Goal: Task Accomplishment & Management: Manage account settings

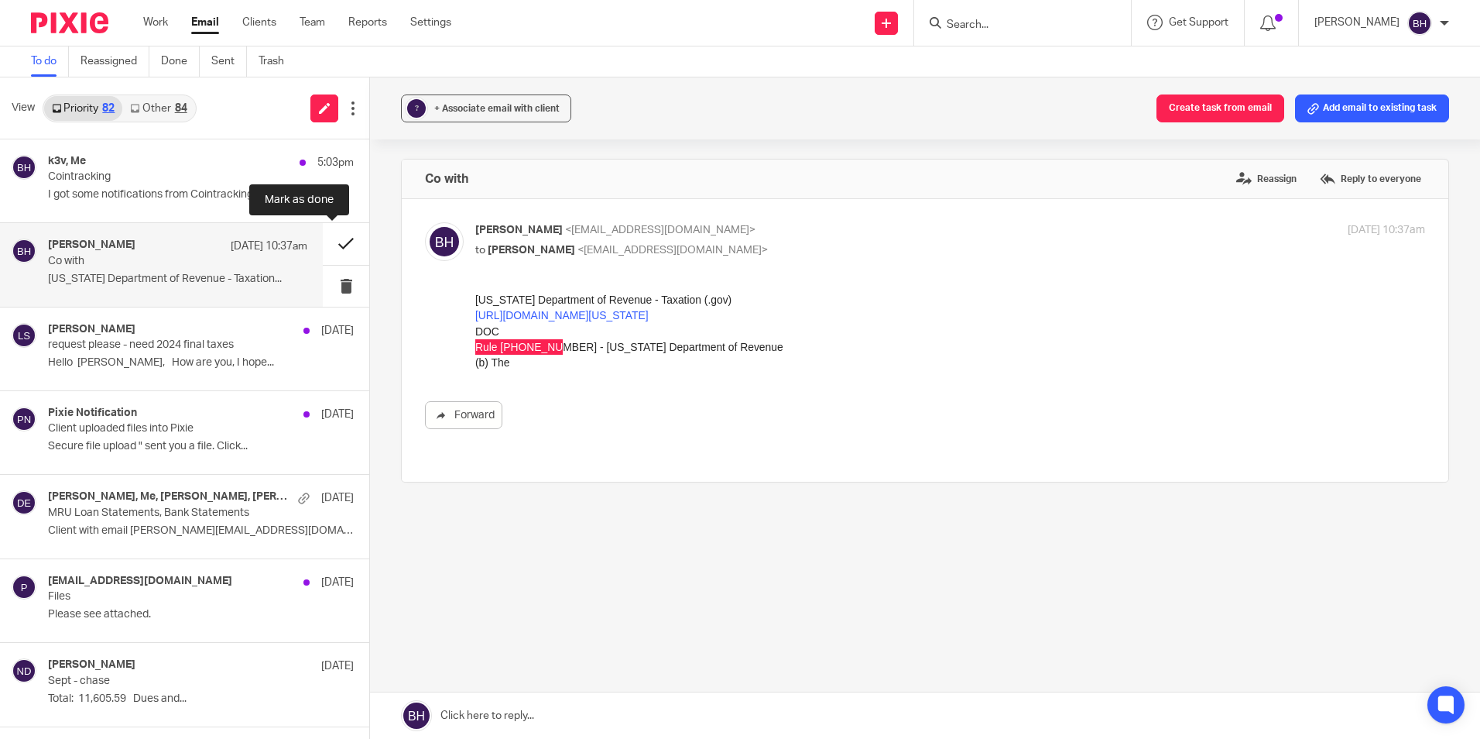
click at [341, 242] on button at bounding box center [346, 243] width 46 height 41
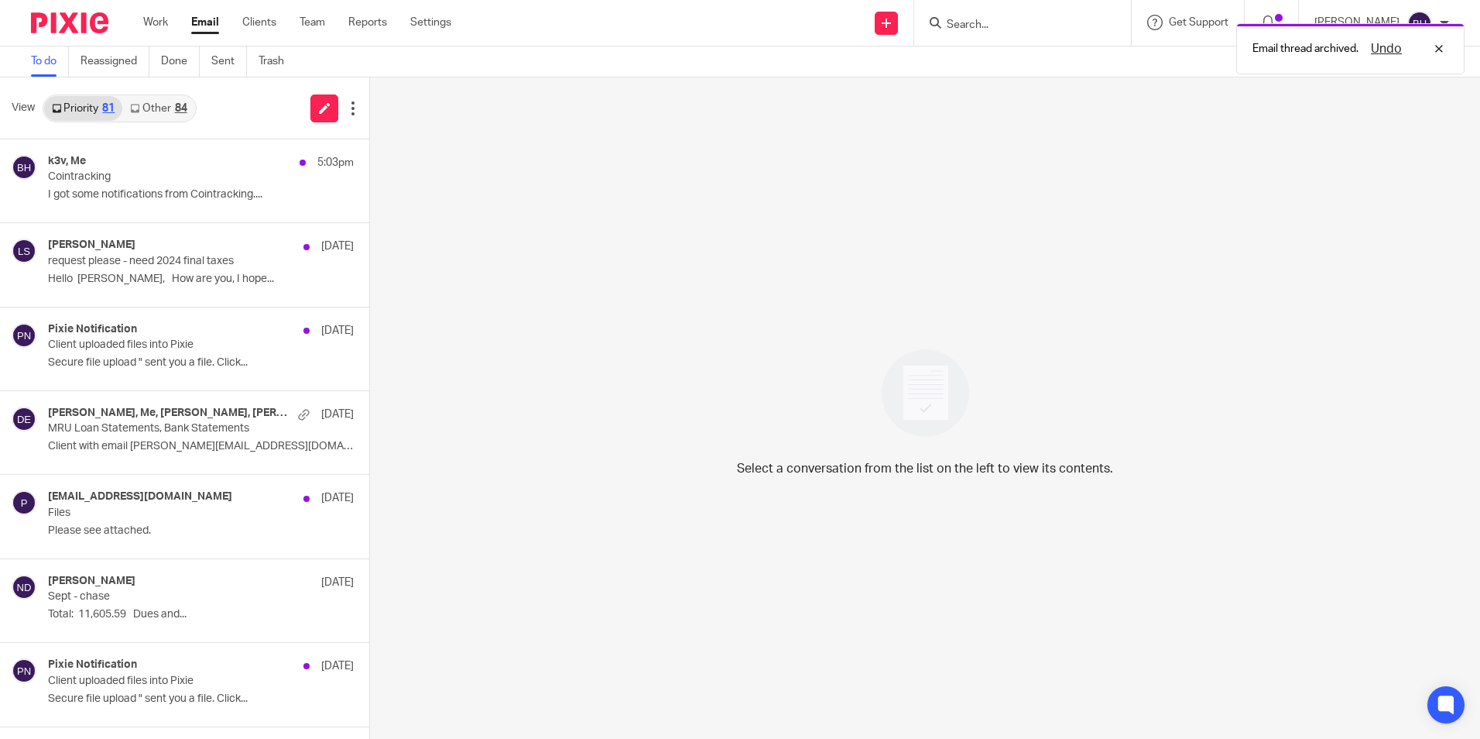
click at [155, 105] on link "Other 84" at bounding box center [158, 108] width 72 height 25
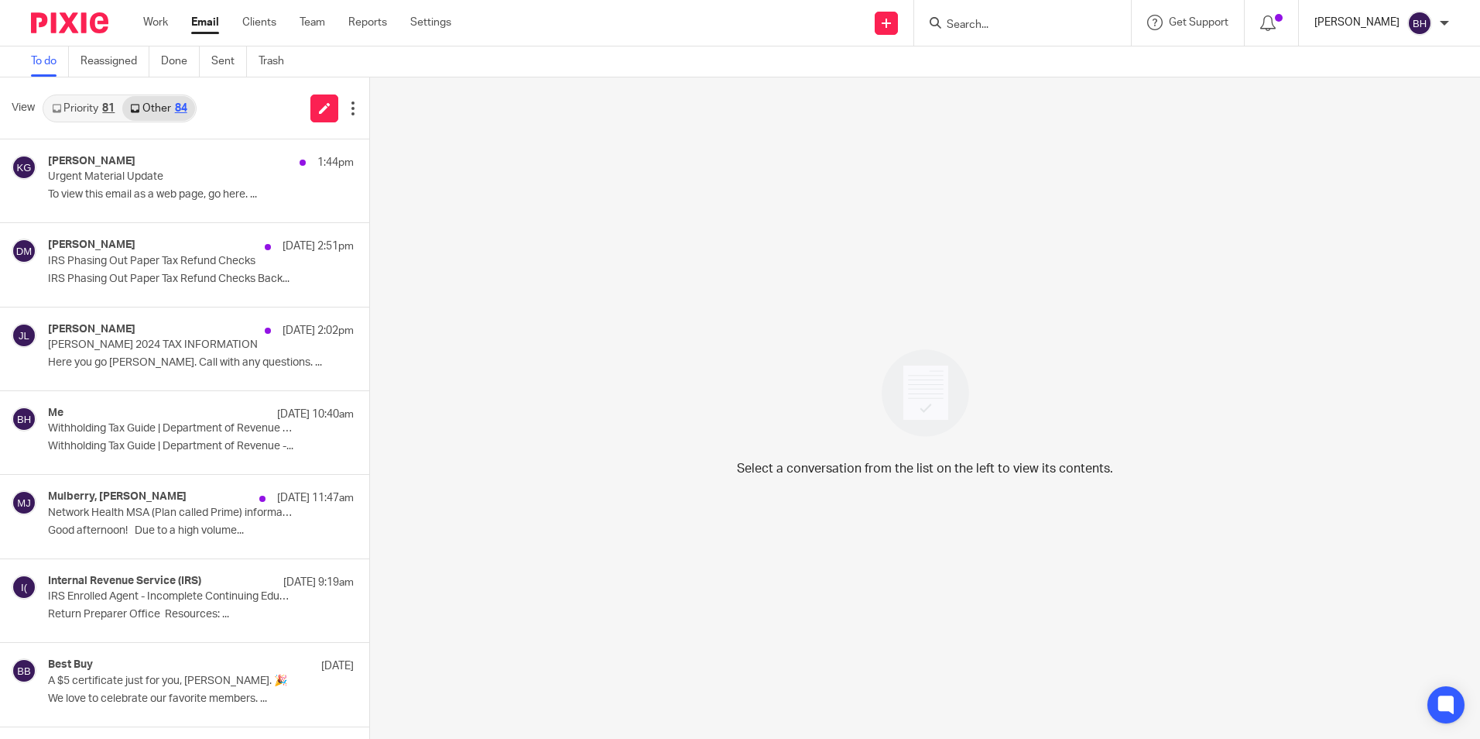
click at [1338, 18] on p "[PERSON_NAME]" at bounding box center [1356, 22] width 85 height 15
click at [1363, 108] on span "Logout" at bounding box center [1377, 107] width 35 height 11
